Goal: Check status: Check status

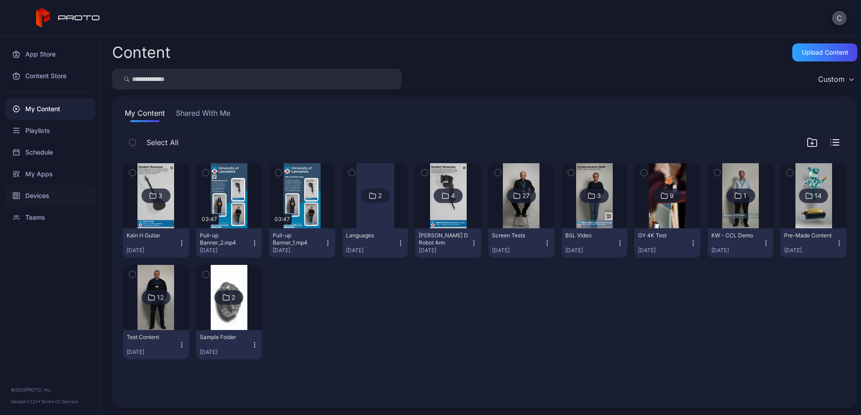
click at [44, 193] on div "Devices" at bounding box center [50, 196] width 90 height 22
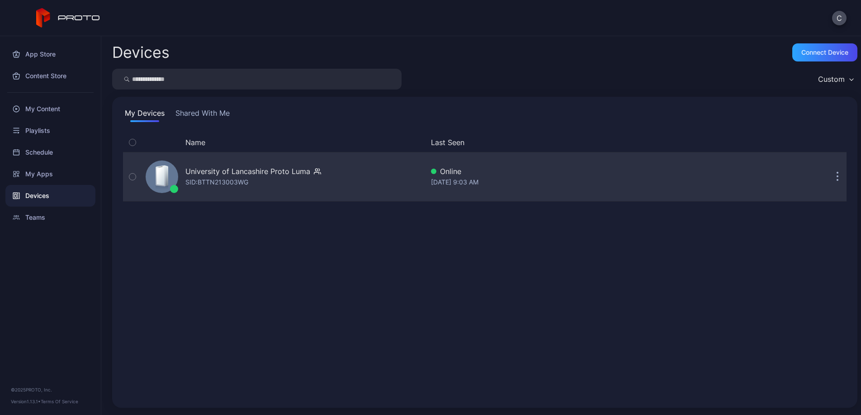
click at [278, 188] on div "University of Lancashire Proto Luma SID: BTTN213003WG" at bounding box center [283, 176] width 282 height 45
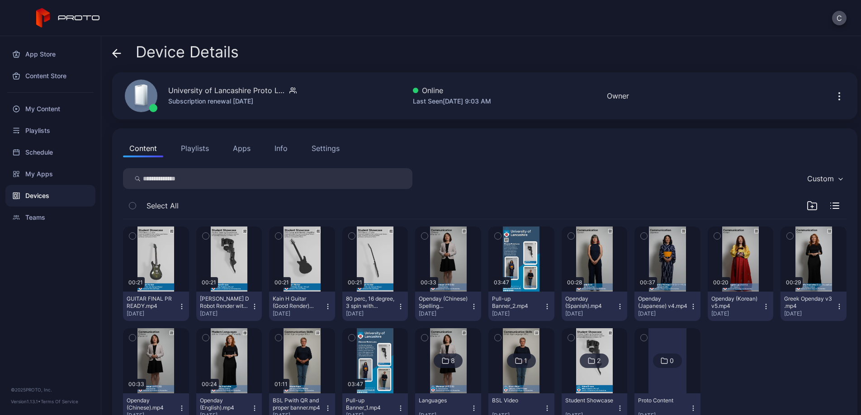
click at [197, 152] on button "Playlists" at bounding box center [195, 148] width 41 height 18
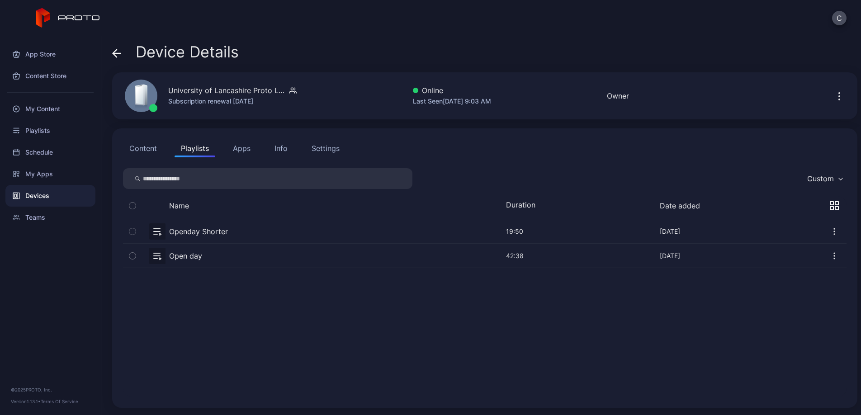
click at [227, 222] on button "button" at bounding box center [484, 231] width 723 height 24
